Goal: Obtain resource: Download file/media

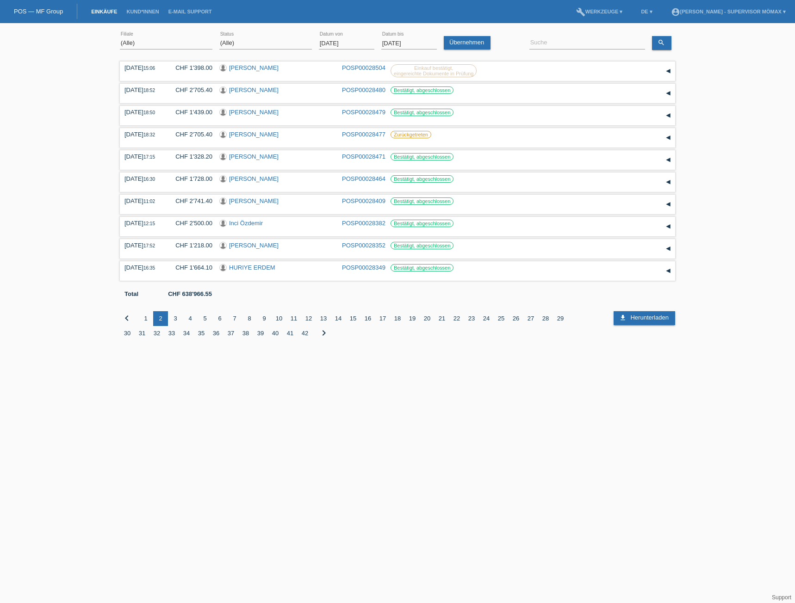
select select "ALL"
click at [387, 42] on input "[DATE]" at bounding box center [409, 43] width 56 height 12
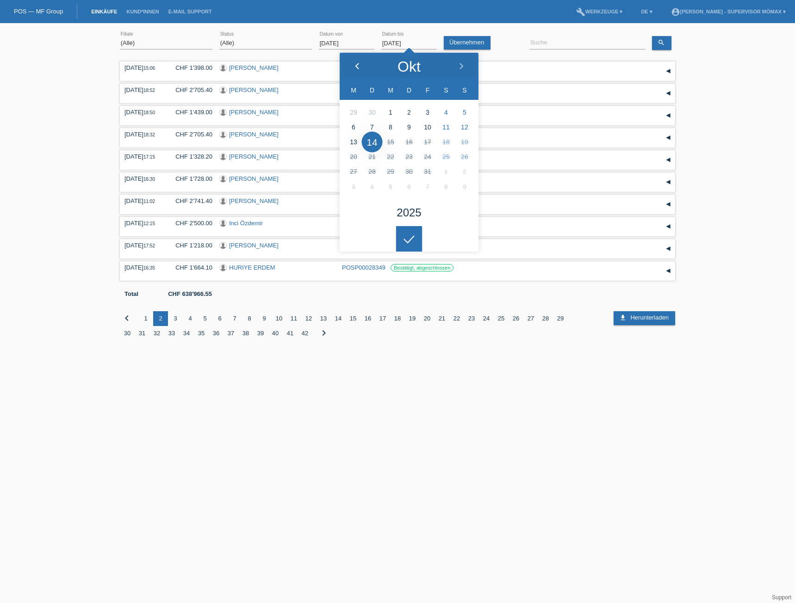
click at [356, 66] on polyline at bounding box center [357, 66] width 3 height 6
type input "[DATE]"
click at [410, 237] on icon at bounding box center [409, 240] width 15 height 8
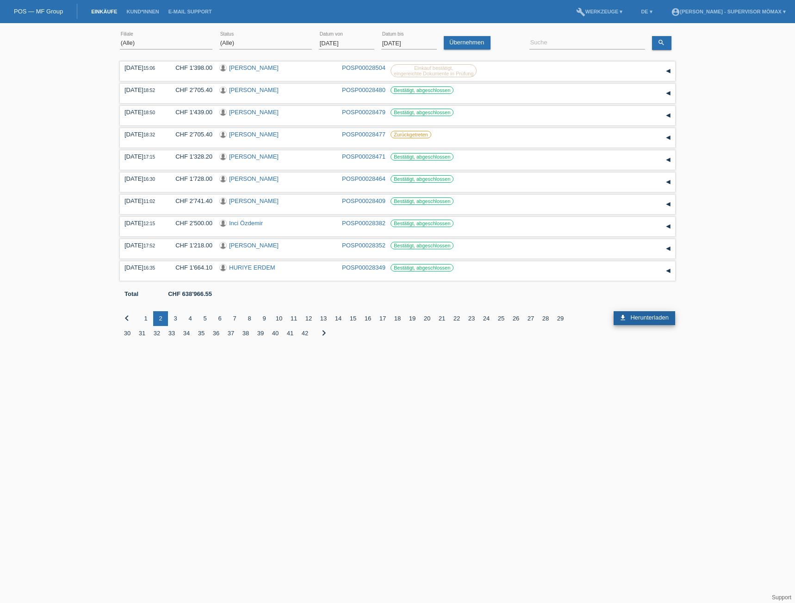
click at [650, 318] on span "Herunterladen" at bounding box center [649, 317] width 38 height 7
click at [487, 42] on link "Übernehmen" at bounding box center [467, 42] width 47 height 13
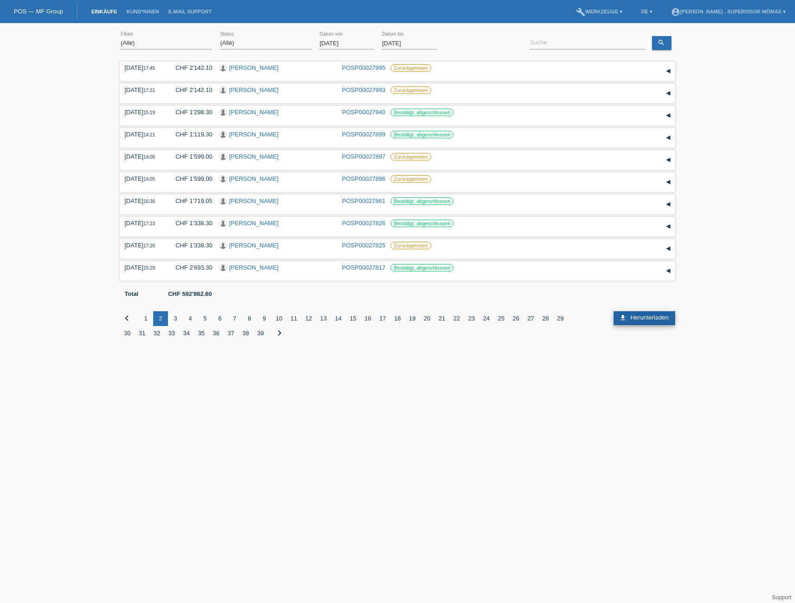
click at [629, 317] on link "download Herunterladen" at bounding box center [645, 318] width 62 height 14
click at [152, 355] on html "POS — MF Group Einkäufe Kund*innen E-Mail Support menu account_circle [PERSON_N…" at bounding box center [397, 177] width 795 height 355
click at [643, 314] on span "Herunterladen" at bounding box center [649, 317] width 38 height 7
click at [773, 10] on link "account_circle [PERSON_NAME] - Supervisor Mömax ▾" at bounding box center [728, 12] width 124 height 6
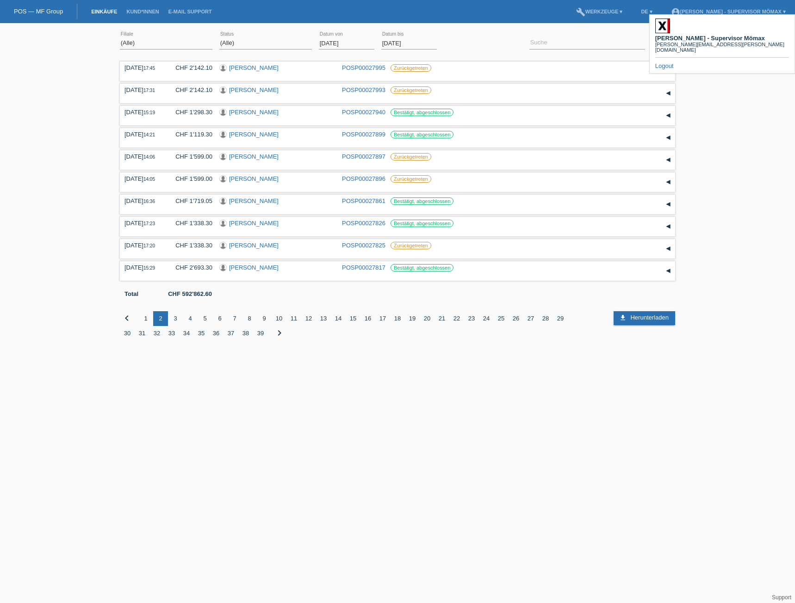
click at [663, 62] on link "Logout" at bounding box center [664, 65] width 19 height 7
